Goal: Browse casually

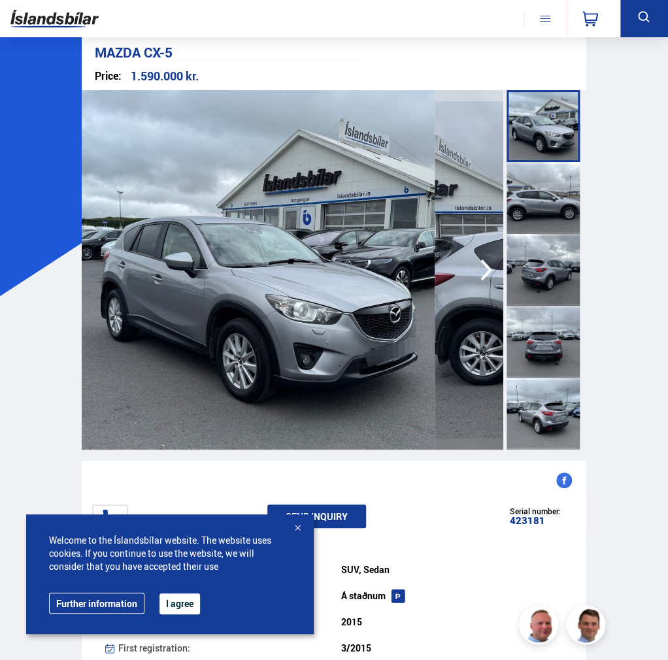
click at [506, 199] on div at bounding box center [542, 198] width 73 height 72
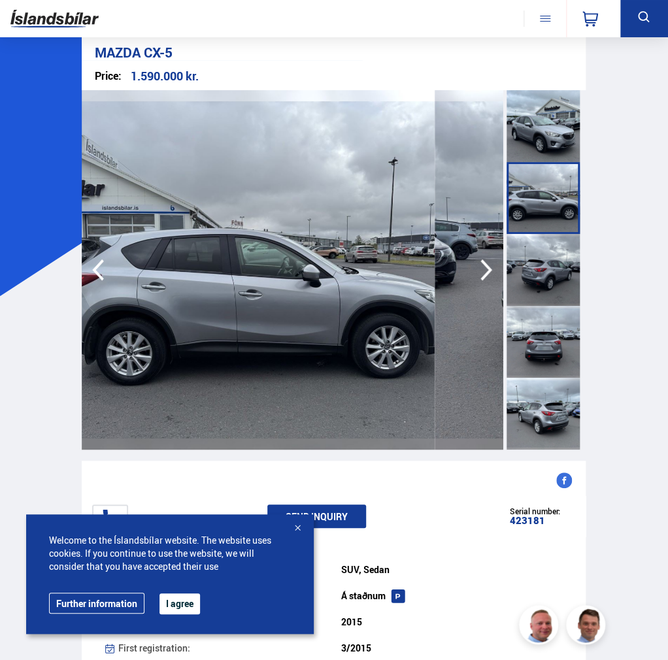
click at [506, 259] on div at bounding box center [542, 270] width 73 height 72
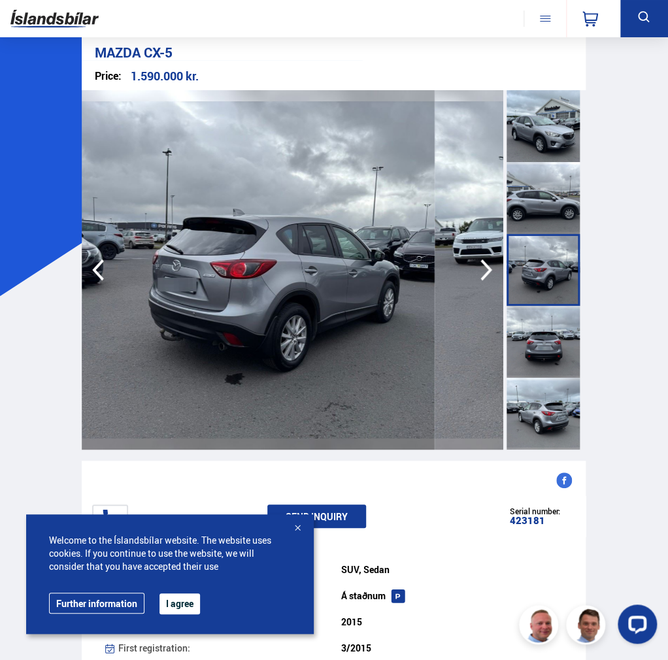
click at [506, 321] on div at bounding box center [542, 342] width 73 height 72
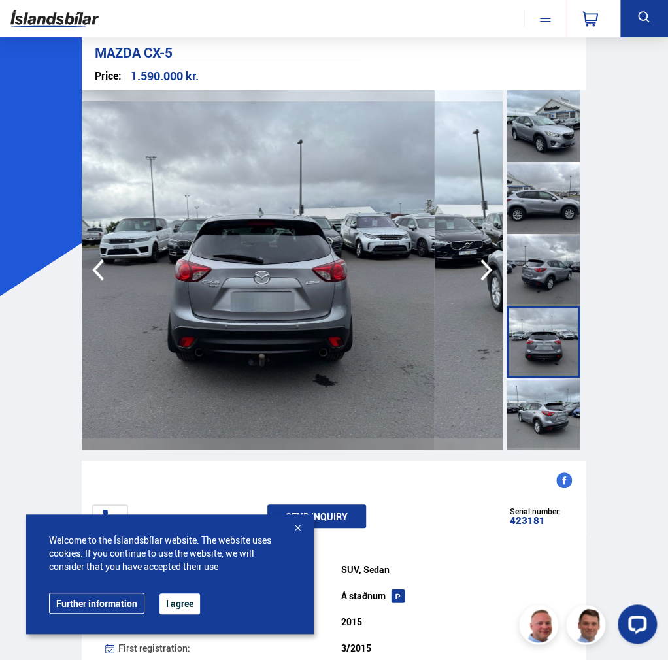
click at [506, 410] on div at bounding box center [542, 414] width 73 height 72
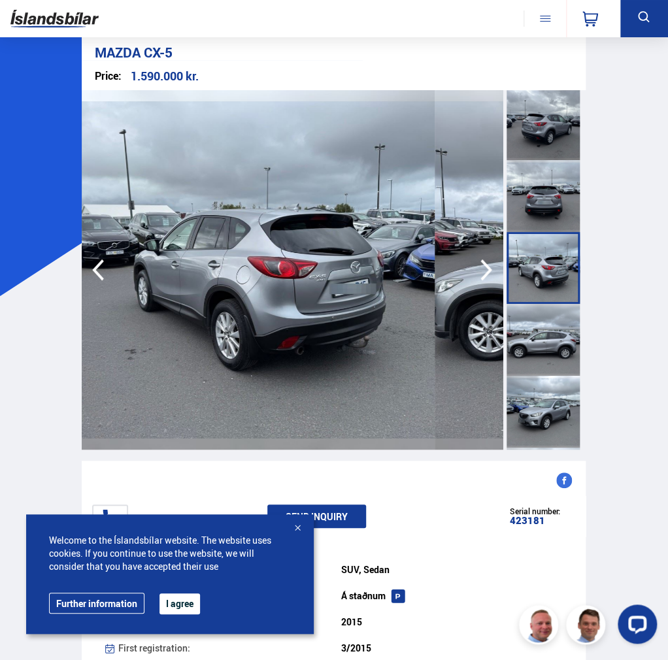
scroll to position [392, 0]
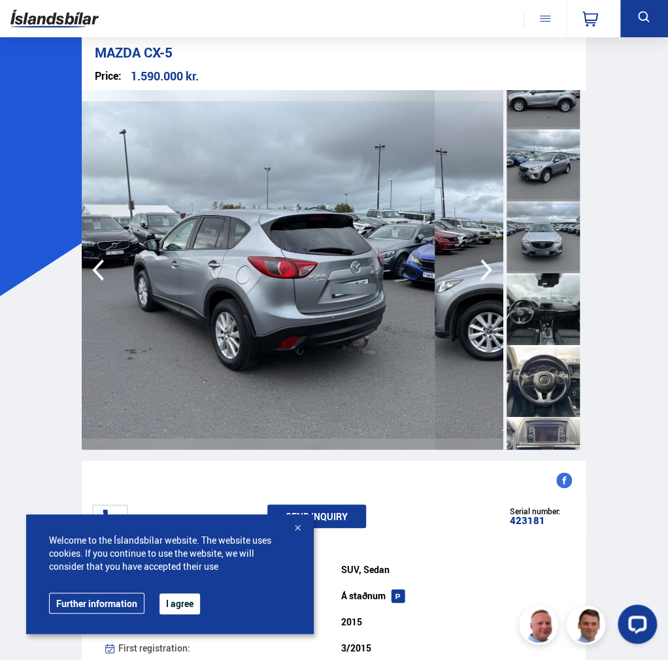
click at [506, 301] on div at bounding box center [542, 309] width 73 height 72
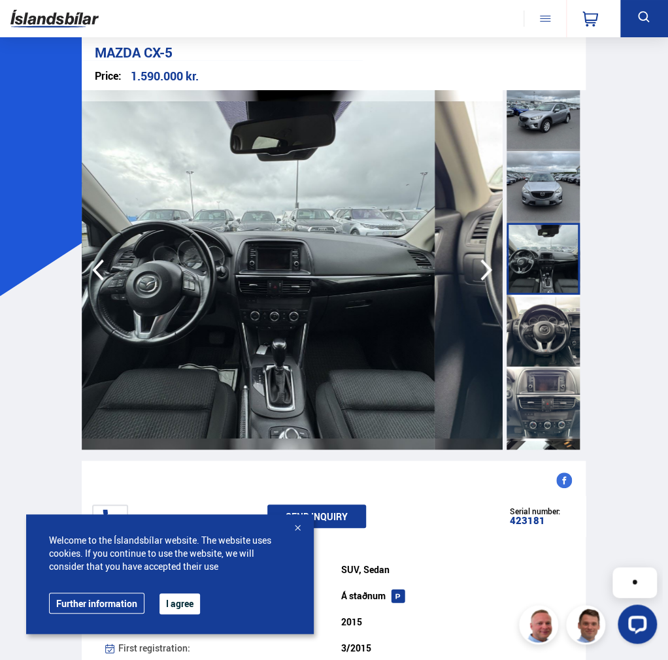
scroll to position [444, 0]
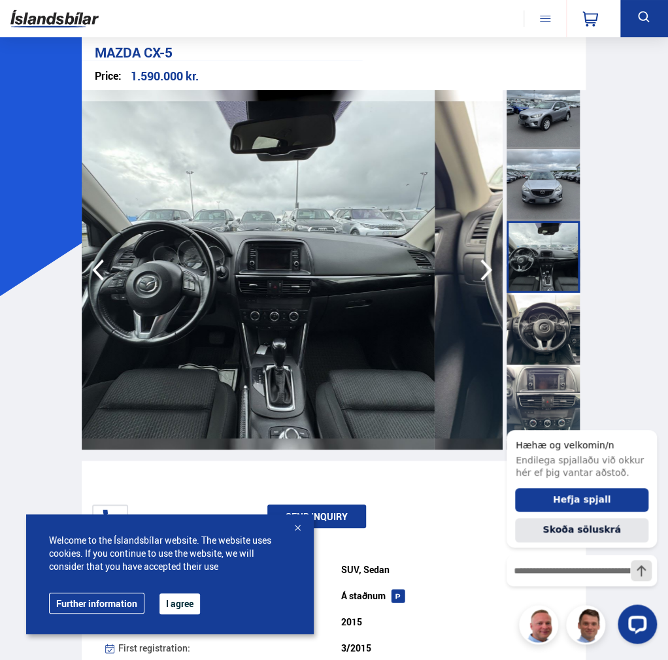
click at [506, 353] on div at bounding box center [542, 329] width 73 height 72
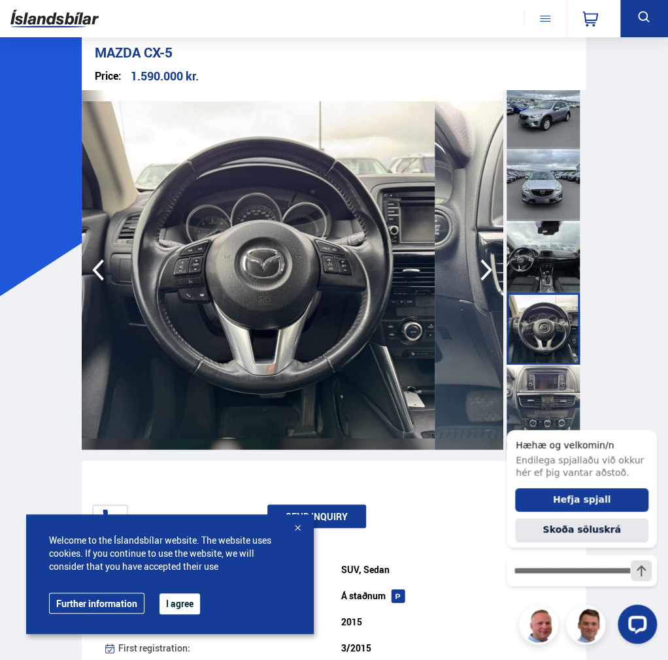
click at [506, 408] on div at bounding box center [542, 401] width 73 height 72
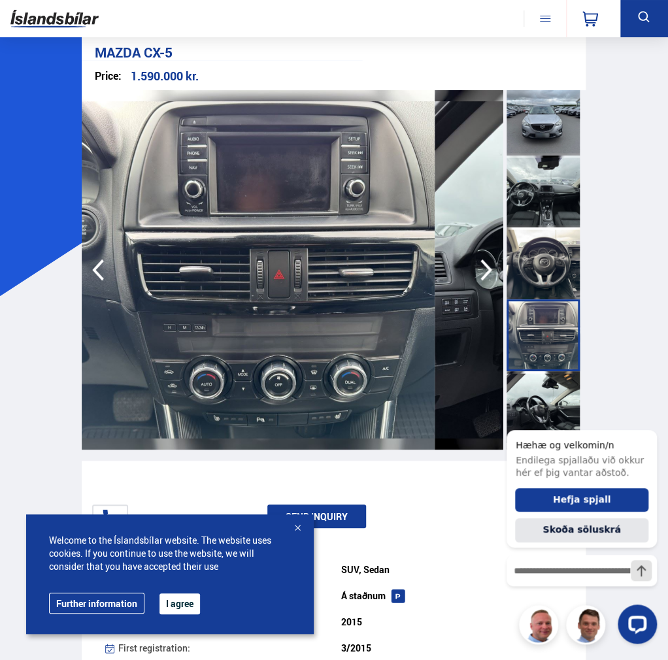
click at [506, 399] on div at bounding box center [542, 407] width 73 height 72
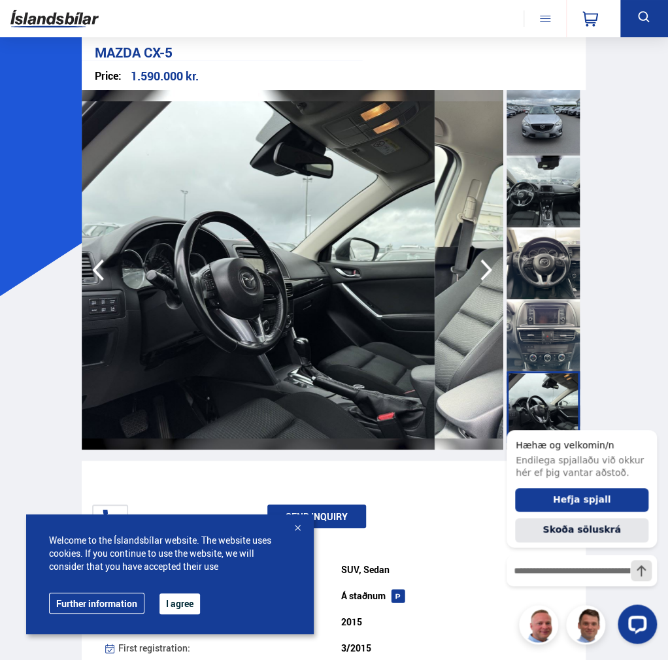
scroll to position [640, 0]
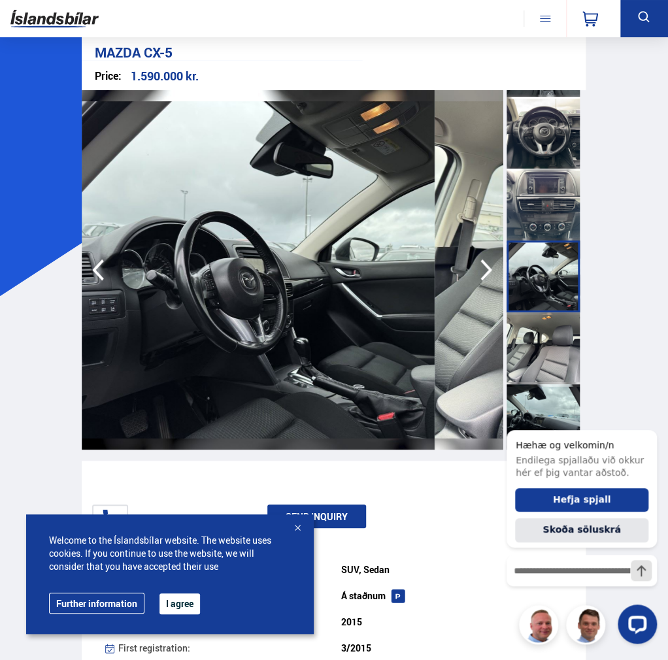
click at [506, 399] on div at bounding box center [542, 420] width 73 height 72
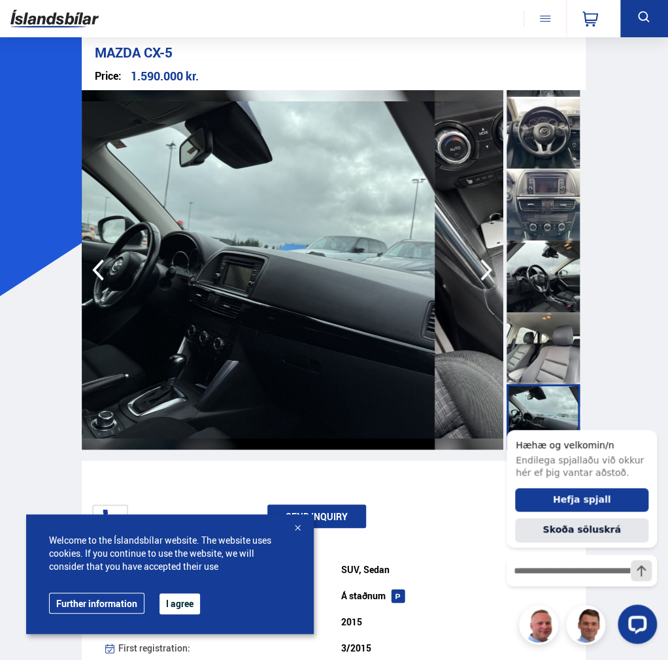
click at [506, 311] on div at bounding box center [542, 276] width 73 height 72
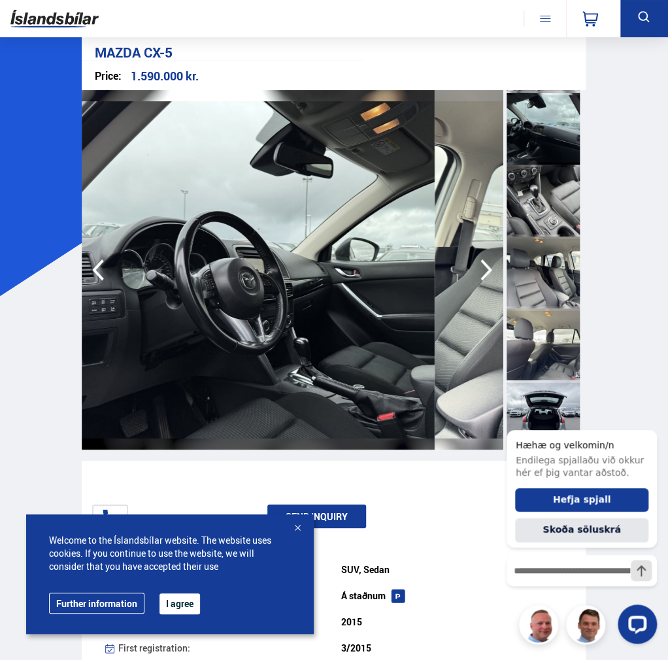
scroll to position [1032, 0]
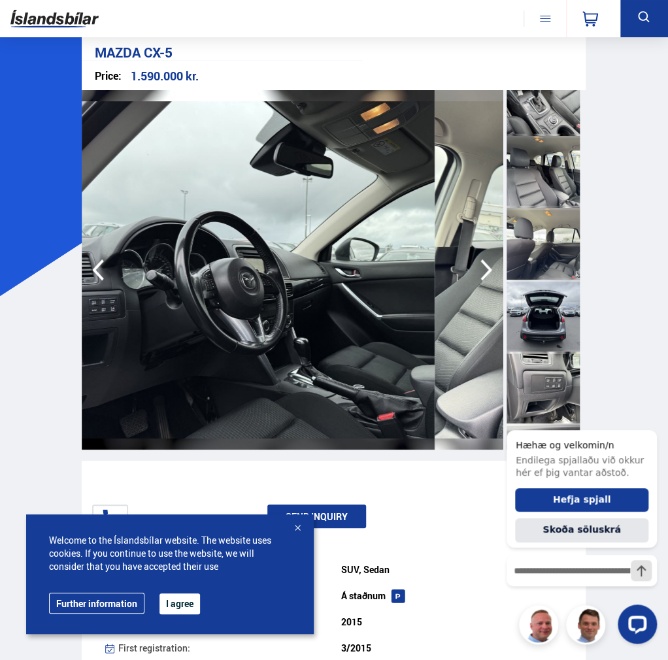
click at [506, 311] on div at bounding box center [542, 316] width 73 height 72
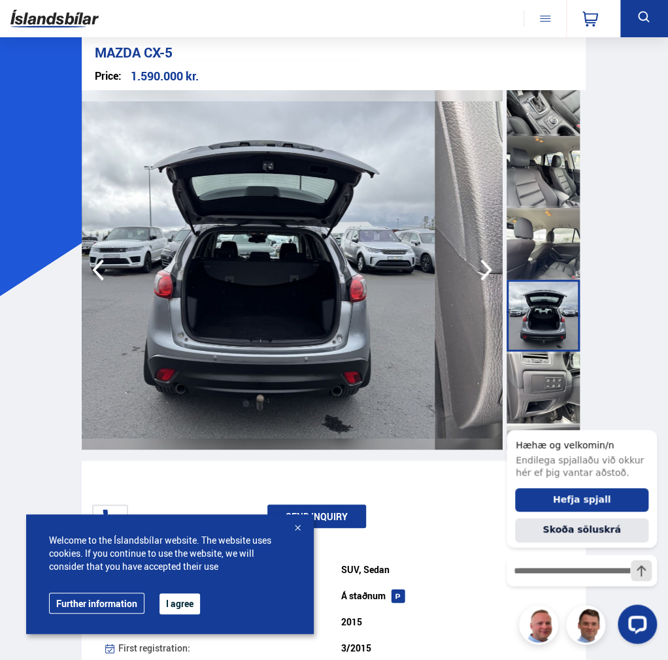
click at [506, 396] on div at bounding box center [542, 388] width 73 height 72
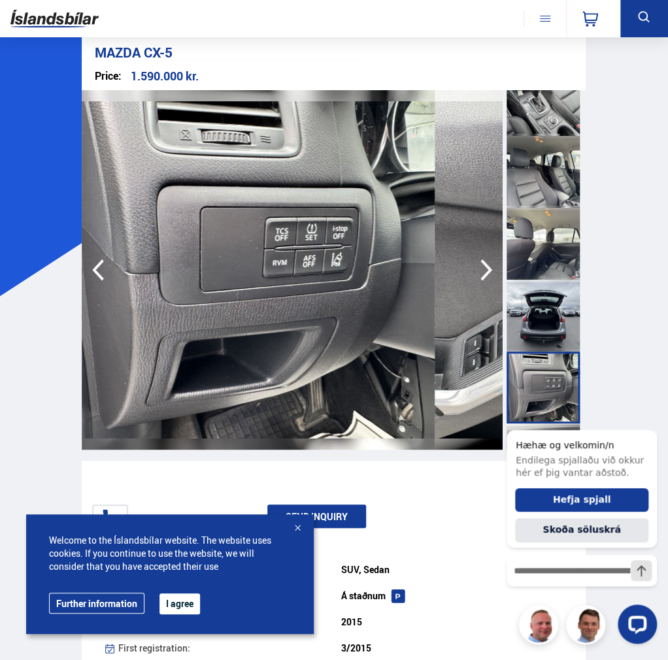
scroll to position [1294, 0]
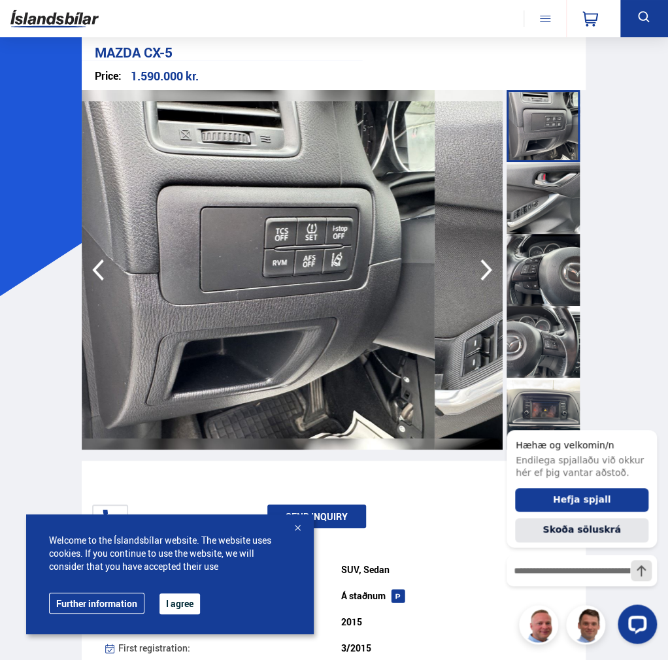
click at [506, 342] on div at bounding box center [542, 342] width 73 height 72
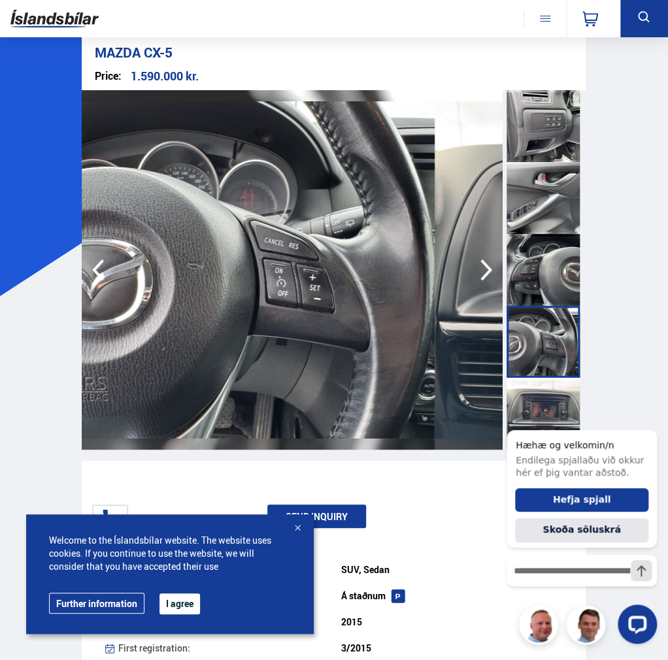
scroll to position [1437, 0]
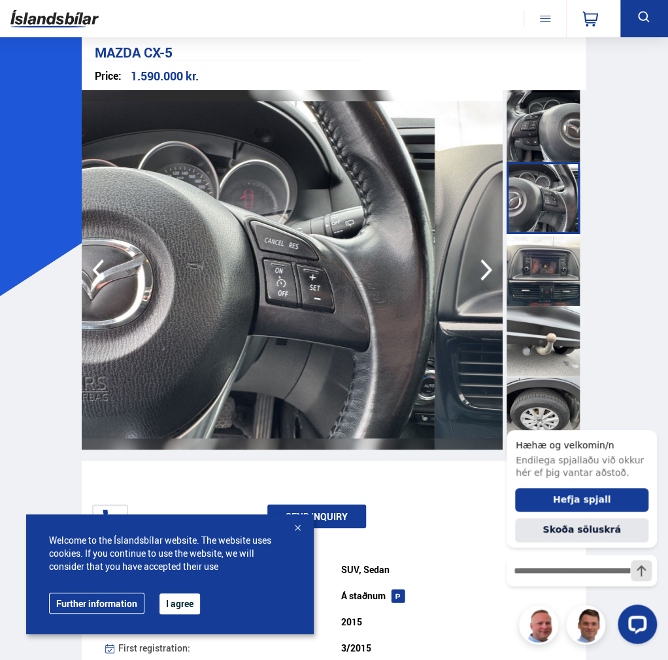
click at [506, 278] on div at bounding box center [542, 270] width 73 height 72
